Goal: Task Accomplishment & Management: Complete application form

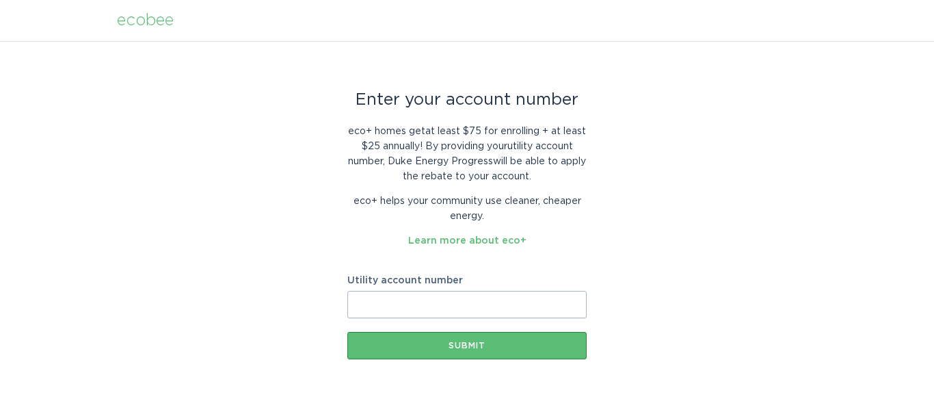
click at [427, 311] on input "Utility account number" at bounding box center [466, 304] width 239 height 27
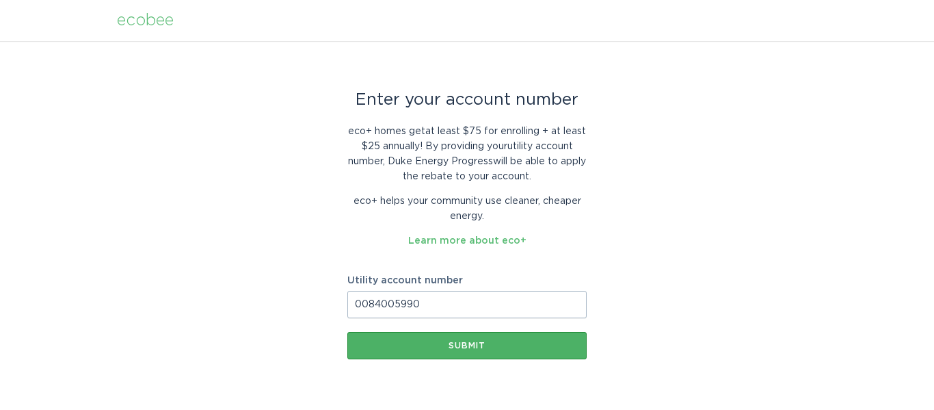
type input "0084005990"
click at [458, 347] on div "Submit" at bounding box center [467, 345] width 226 height 8
